Goal: Transaction & Acquisition: Purchase product/service

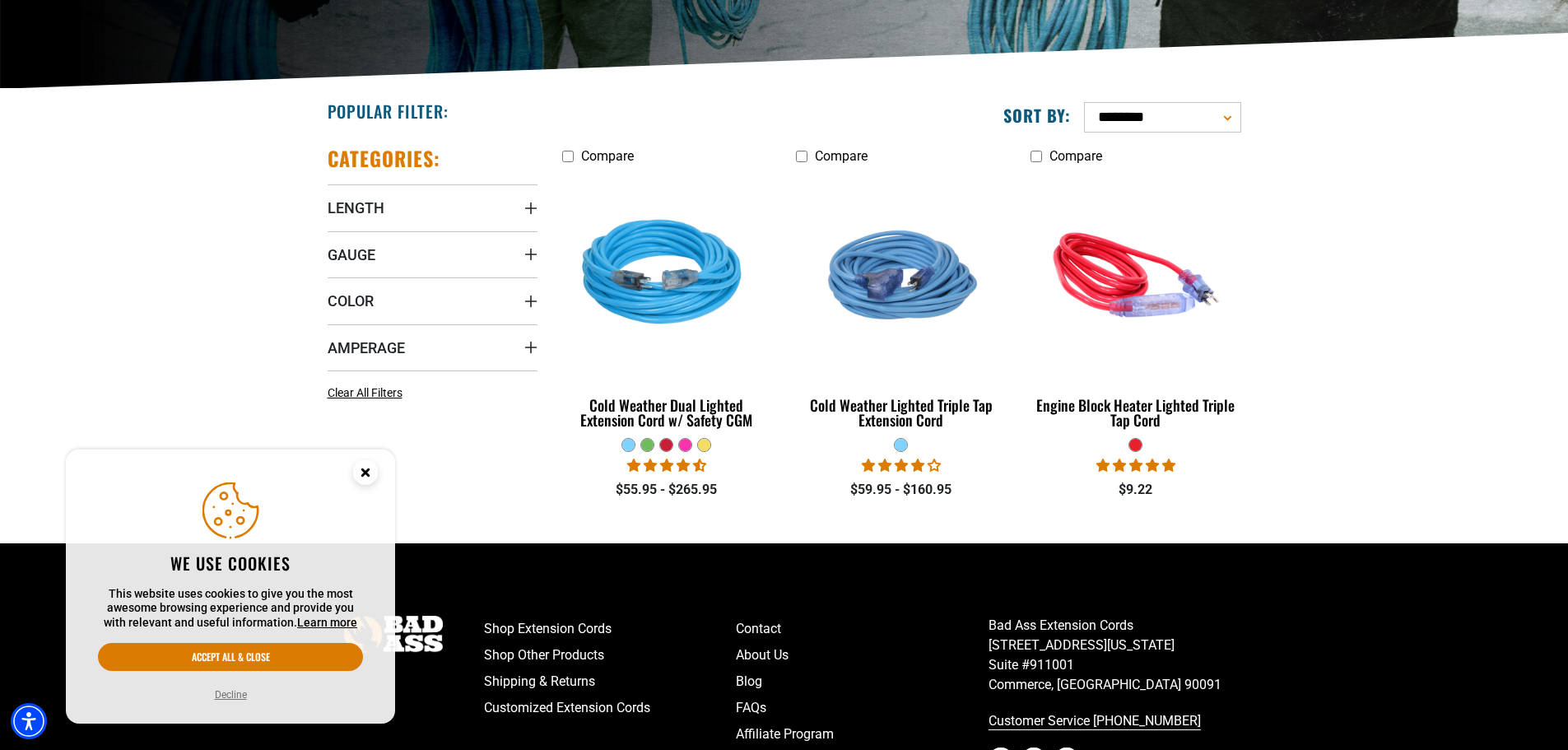
scroll to position [329, 0]
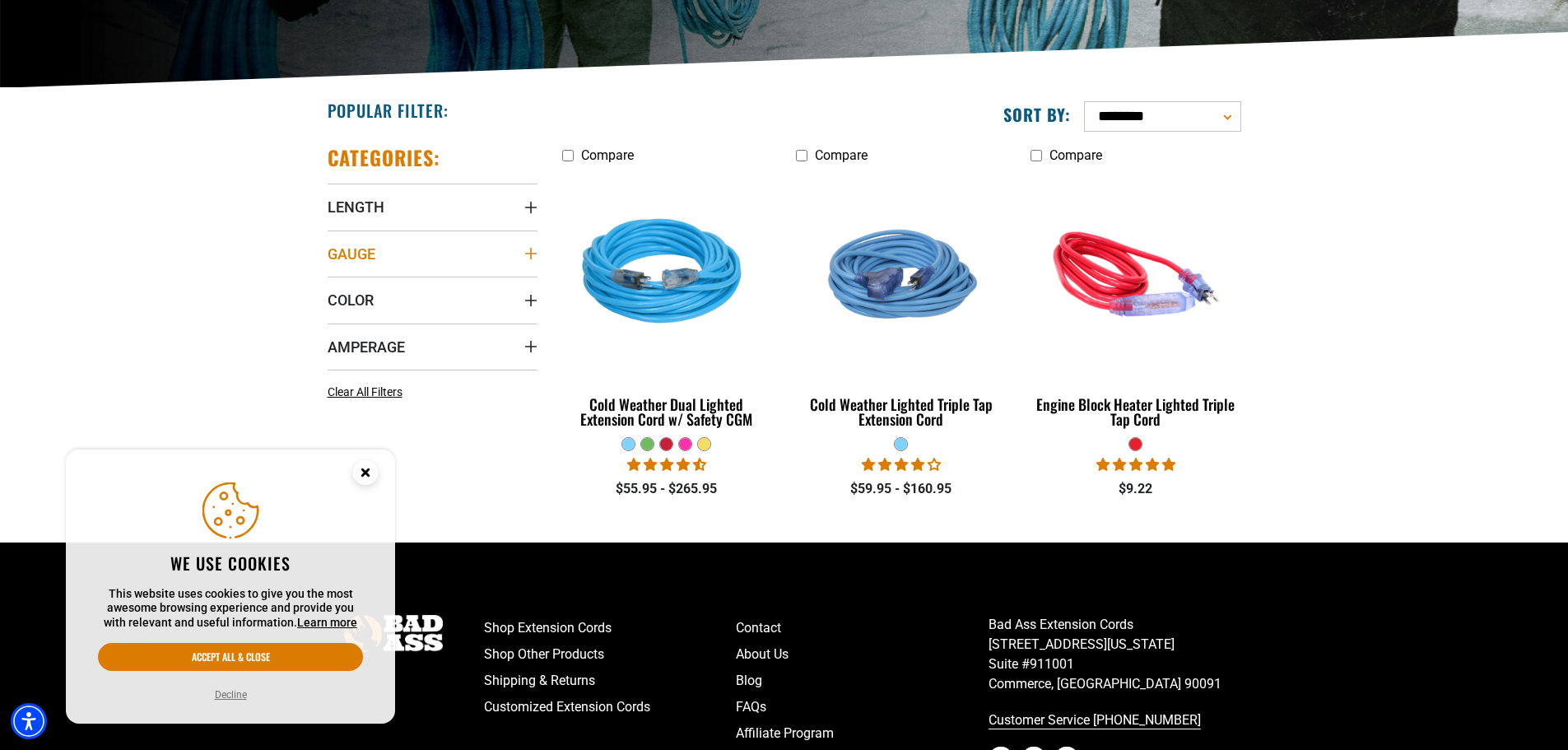
click at [532, 254] on icon "Gauge" at bounding box center [531, 253] width 14 height 14
click at [335, 317] on icon at bounding box center [334, 316] width 14 height 22
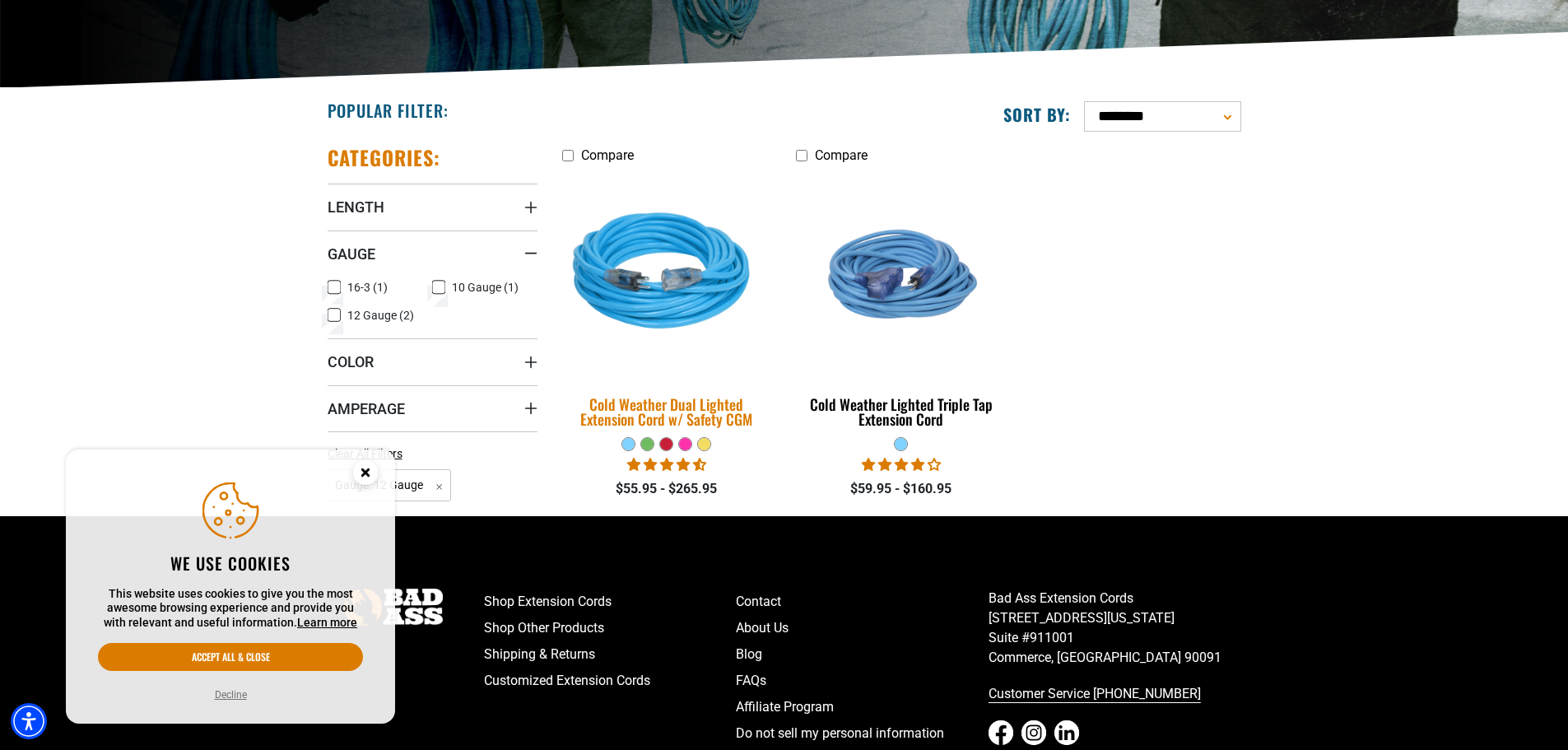
click at [656, 411] on div "Cold Weather Dual Lighted Extension Cord w/ Safety CGM" at bounding box center [667, 412] width 210 height 30
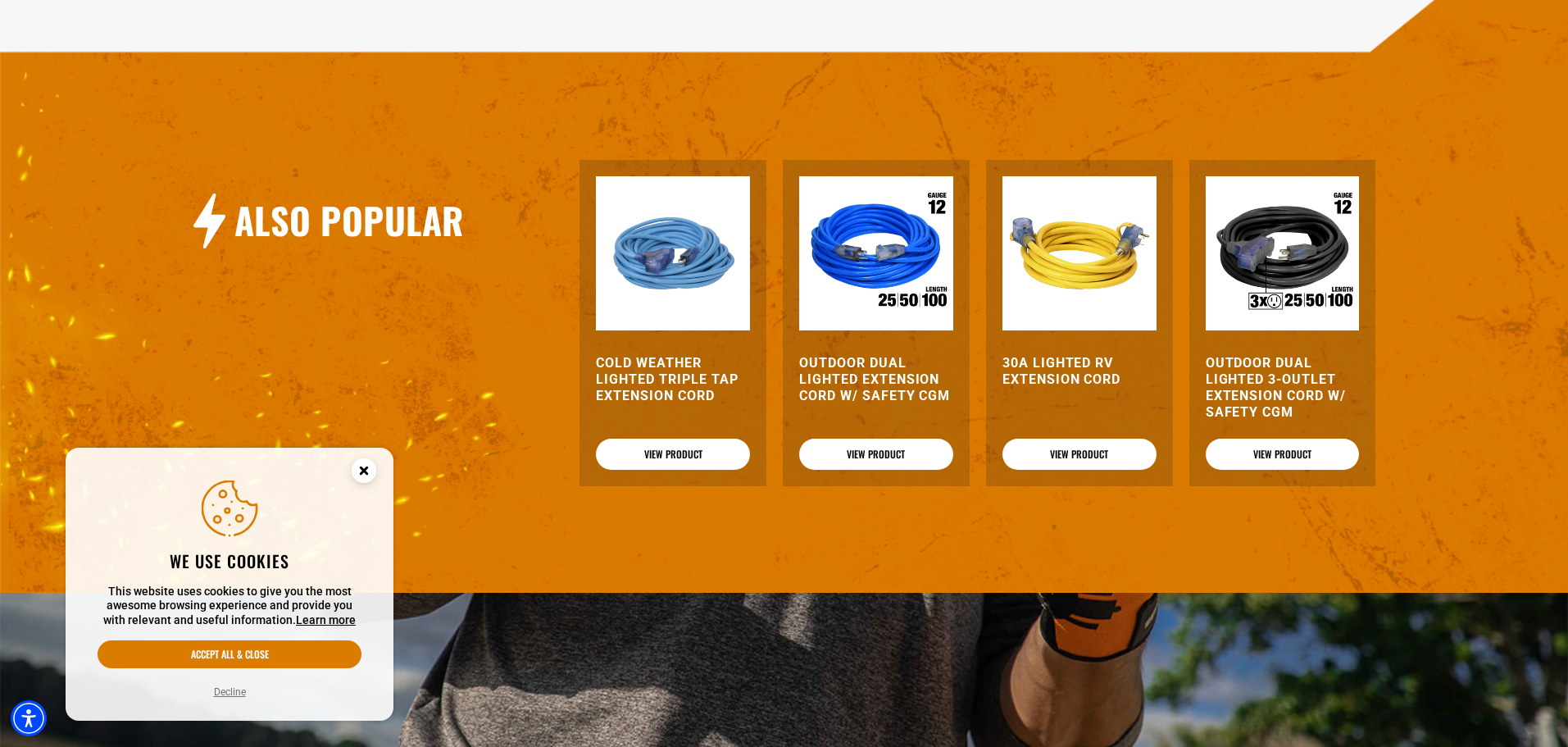
scroll to position [2050, 0]
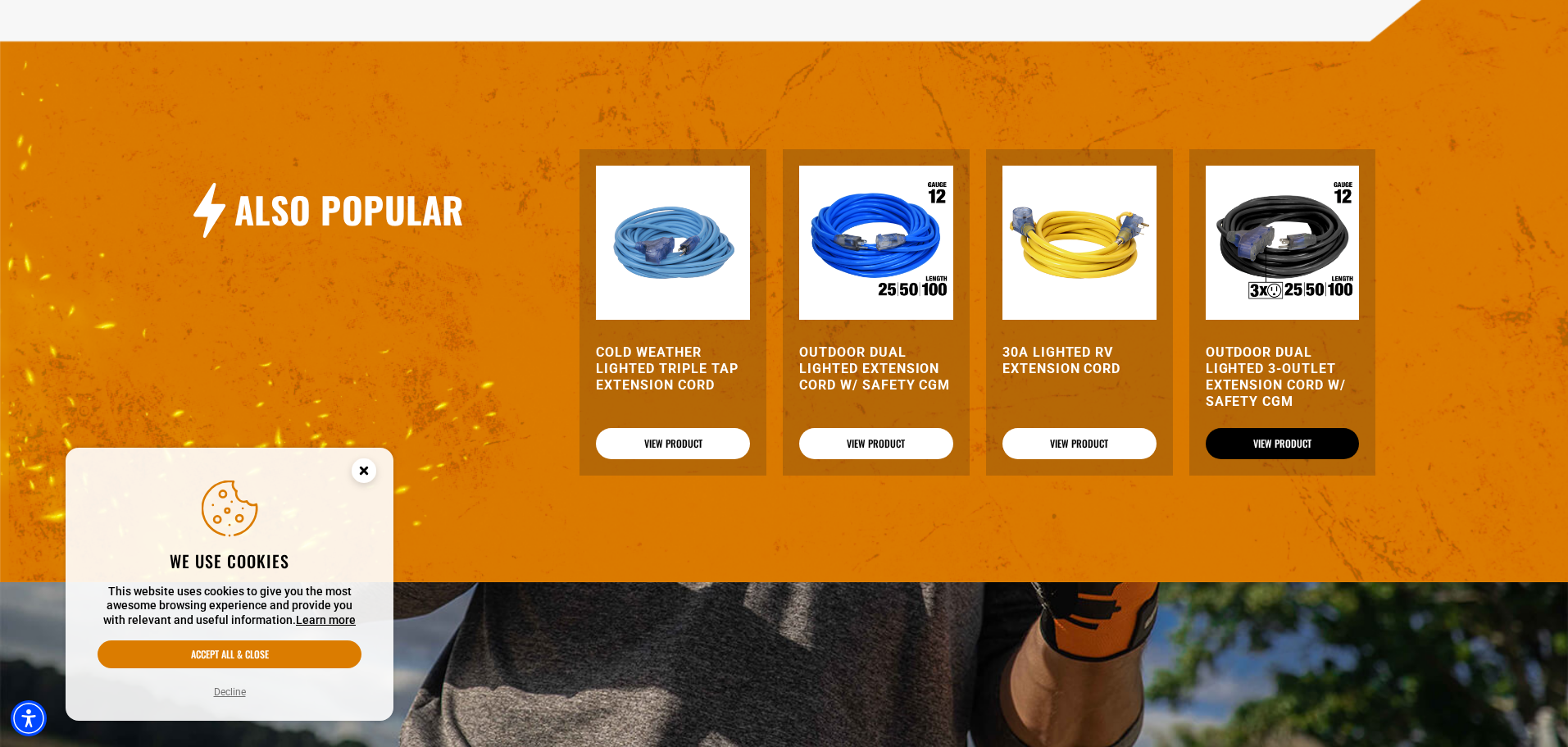
click at [1269, 428] on link "View Product" at bounding box center [1282, 443] width 154 height 32
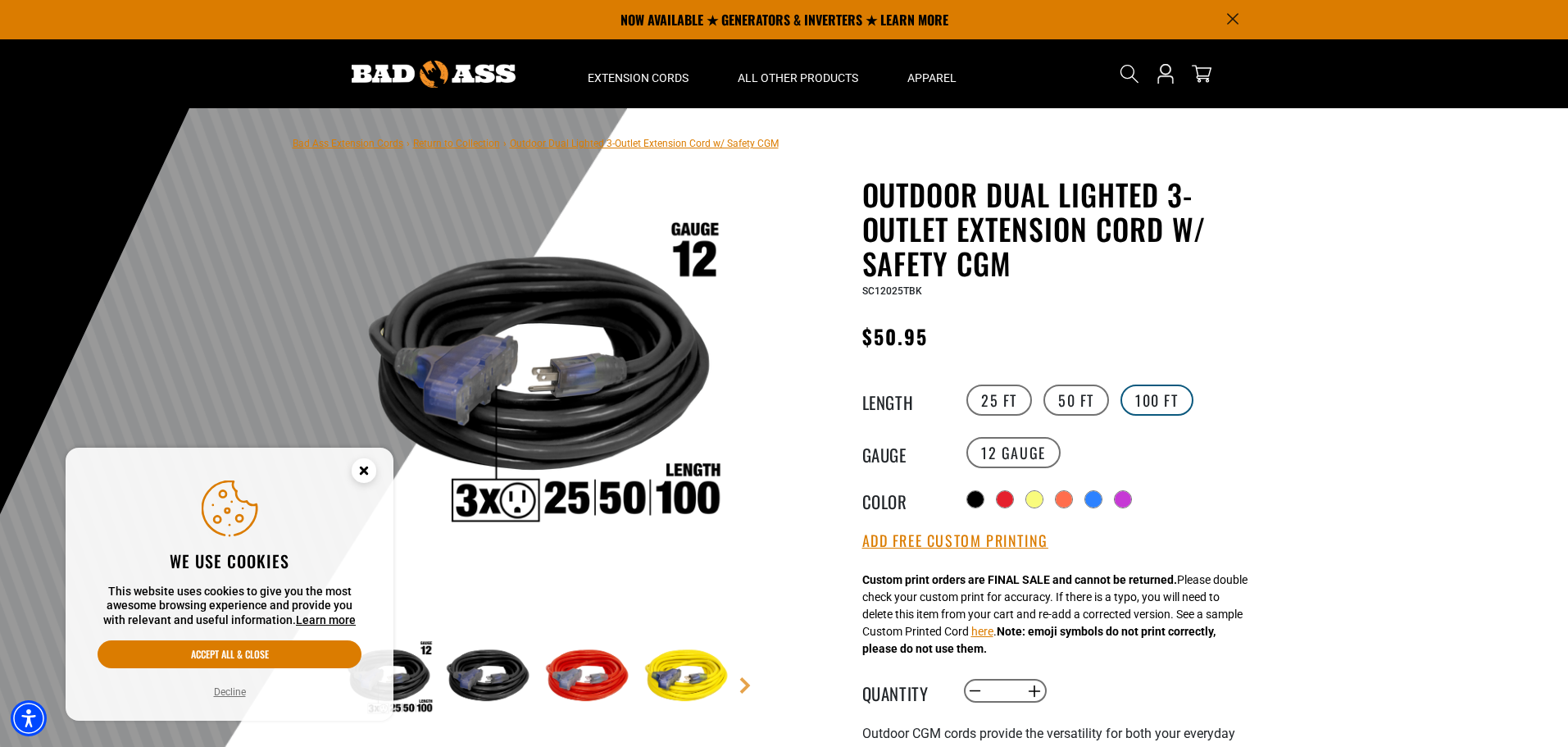
click at [1154, 397] on label "100 FT" at bounding box center [1156, 400] width 73 height 32
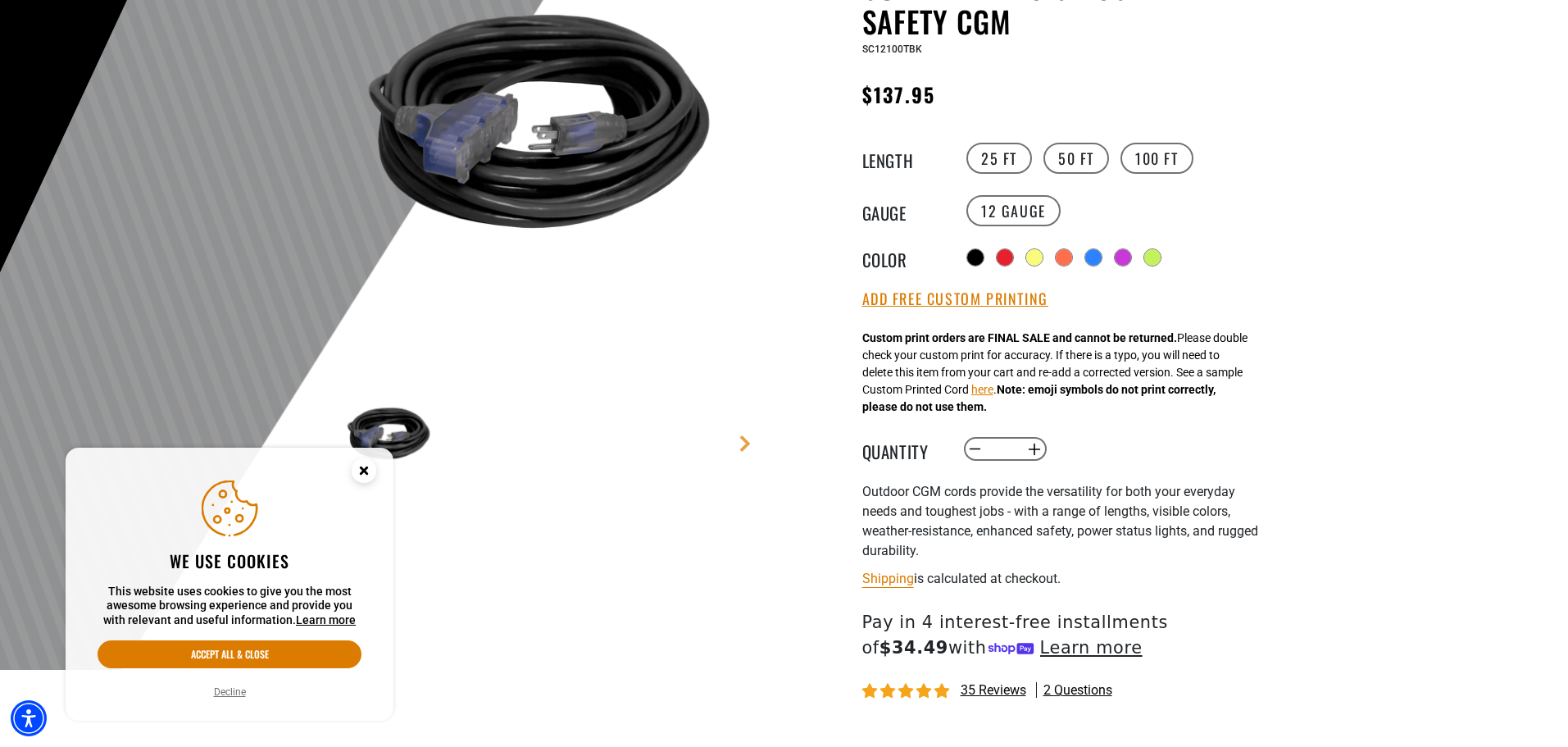
scroll to position [246, 0]
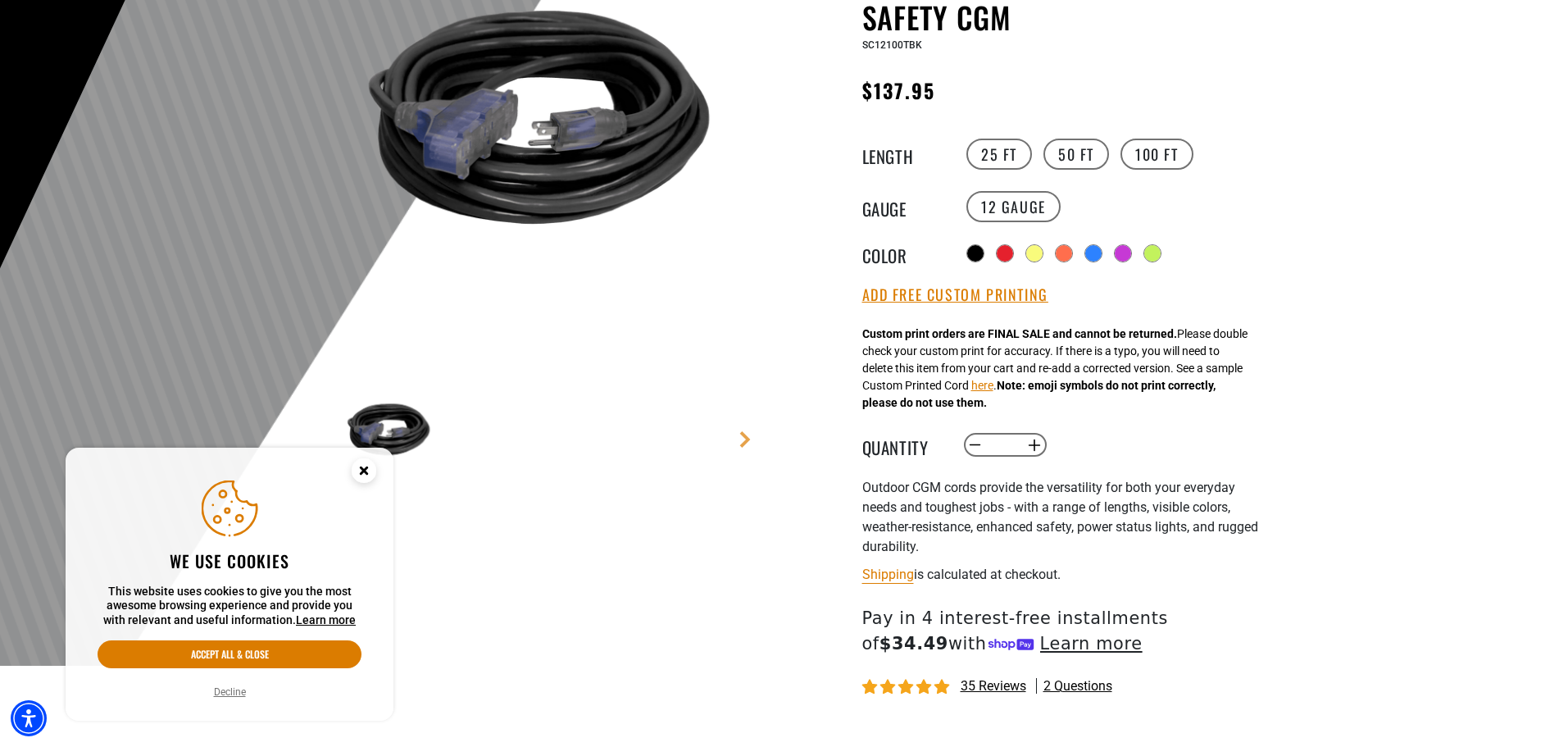
click at [369, 470] on circle "Close this option" at bounding box center [363, 470] width 24 height 24
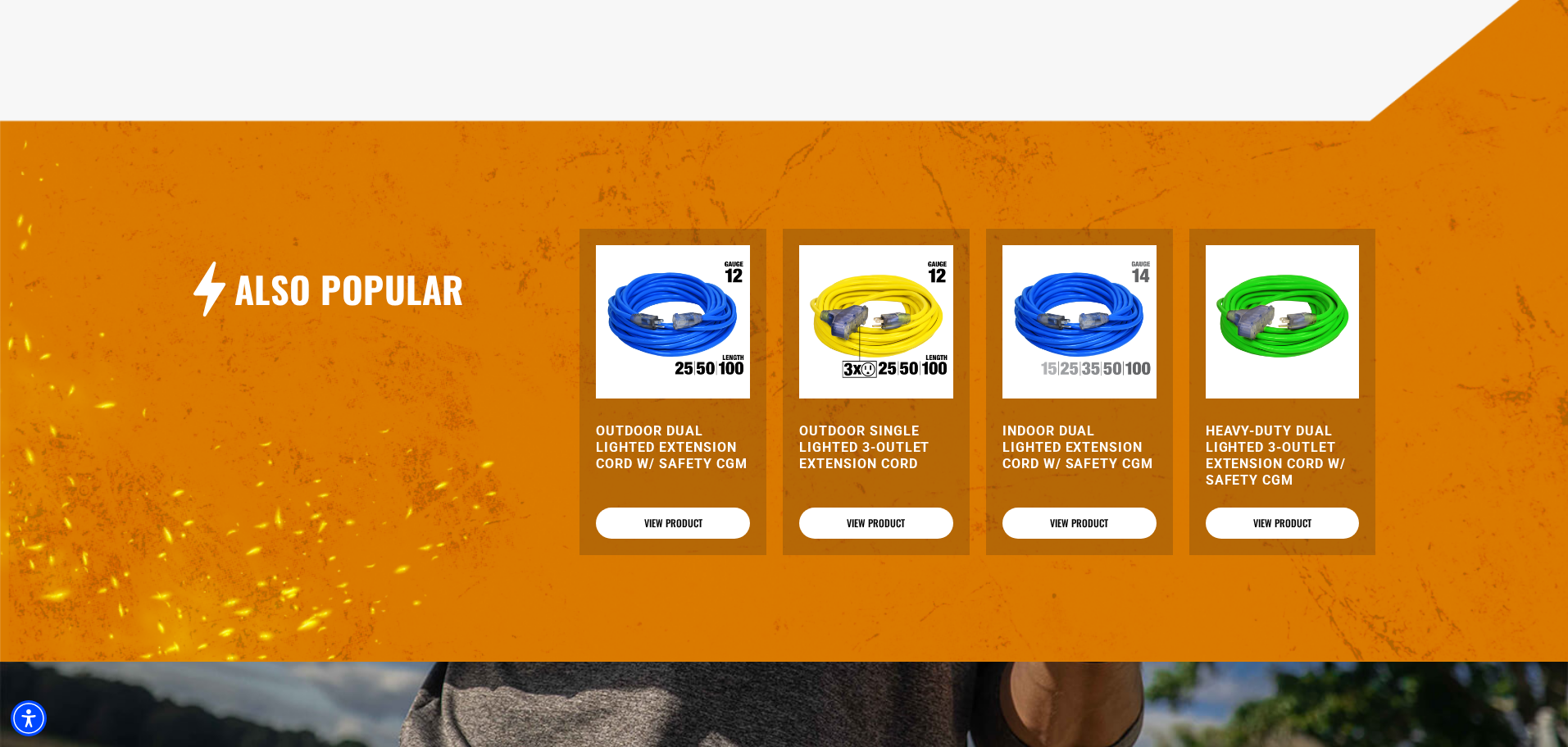
scroll to position [1804, 0]
